Goal: Navigation & Orientation: Find specific page/section

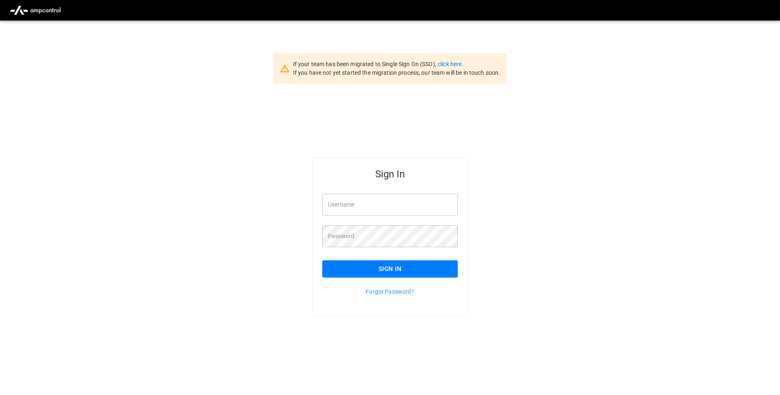
type input "**********"
click at [431, 269] on button "Sign In" at bounding box center [390, 268] width 136 height 17
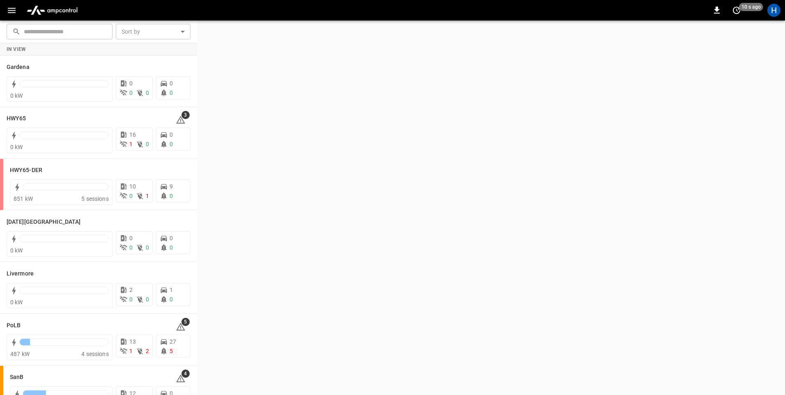
click at [10, 6] on icon "button" at bounding box center [12, 10] width 10 height 10
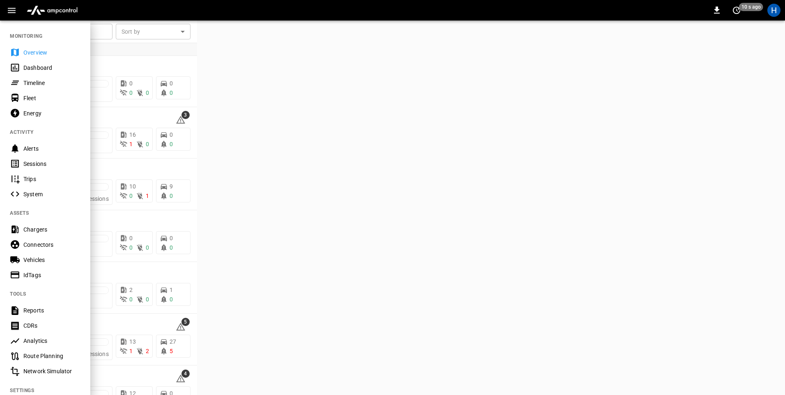
click at [50, 68] on div "Dashboard" at bounding box center [51, 68] width 57 height 8
